Goal: Transaction & Acquisition: Subscribe to service/newsletter

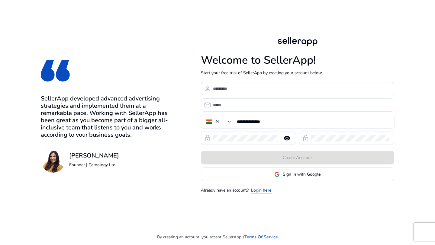
click at [256, 189] on link "Login here" at bounding box center [261, 190] width 21 height 6
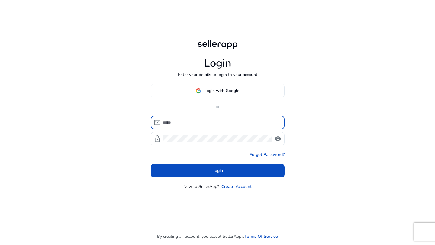
type input "**********"
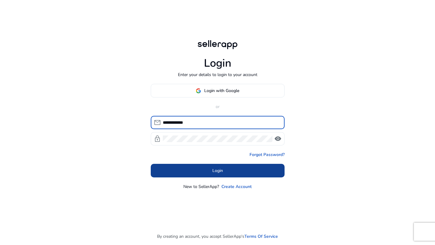
click at [212, 164] on span at bounding box center [218, 171] width 134 height 14
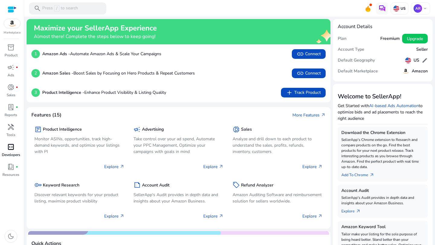
click at [13, 148] on span "code_blocks" at bounding box center [10, 146] width 7 height 7
